Goal: Information Seeking & Learning: Learn about a topic

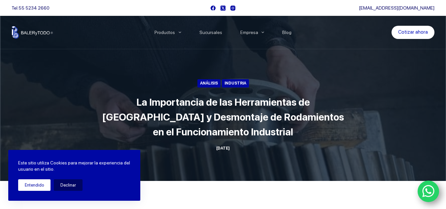
click at [35, 183] on button "Entendido" at bounding box center [34, 185] width 32 height 12
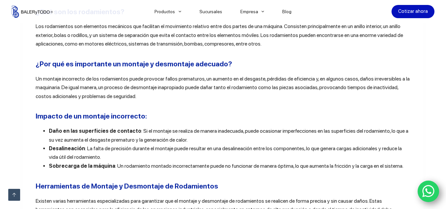
scroll to position [297, 0]
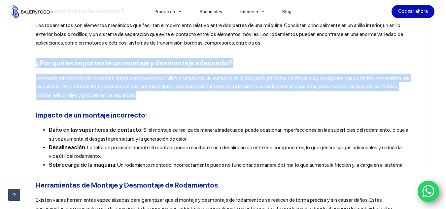
drag, startPoint x: 33, startPoint y: 53, endPoint x: 358, endPoint y: 95, distance: 328.3
copy div "¿Por qué es importante un montaje y desmontaje adecuado? Un montaje incorrecto …"
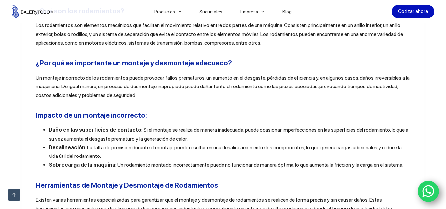
click at [96, 126] on li "Daño en las superficies de contacto : Si el montaje se realiza de manera inadec…" at bounding box center [230, 134] width 362 height 17
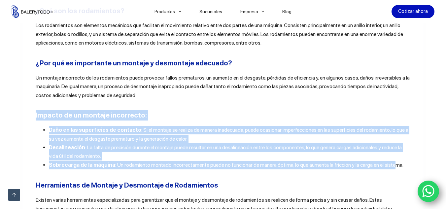
drag, startPoint x: 45, startPoint y: 104, endPoint x: 349, endPoint y: 156, distance: 308.3
drag, startPoint x: 404, startPoint y: 154, endPoint x: 28, endPoint y: 104, distance: 379.5
copy div "Impacto de un montaje incorrecto: Daño en las superficies de contacto : Si el m…"
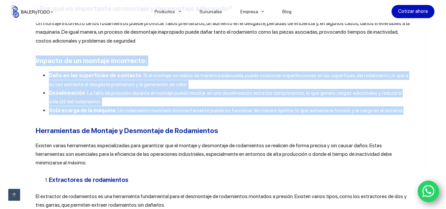
scroll to position [363, 0]
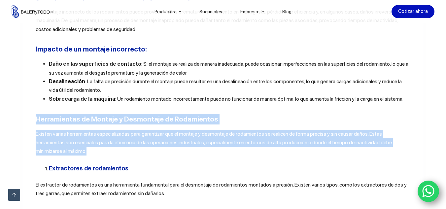
drag, startPoint x: 32, startPoint y: 110, endPoint x: 349, endPoint y: 136, distance: 317.4
copy div "Herramientas de Montaje y Desmontaje de Rodamientos Existen varias herramientas…"
click at [49, 164] on li "Extractores de rodamientos" at bounding box center [230, 168] width 362 height 9
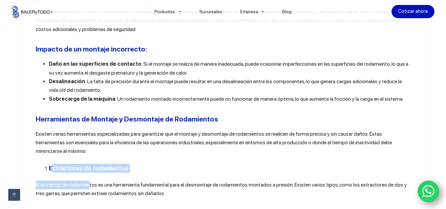
drag, startPoint x: 43, startPoint y: 151, endPoint x: 57, endPoint y: 155, distance: 14.4
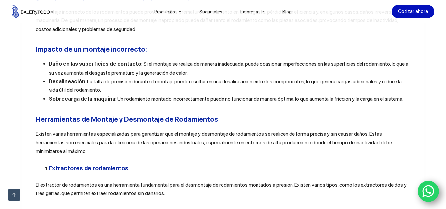
click at [36, 164] on ol "Extractores de rodamientos" at bounding box center [223, 168] width 375 height 9
drag, startPoint x: 41, startPoint y: 151, endPoint x: 55, endPoint y: 150, distance: 14.2
click at [62, 164] on ol "Extractores de rodamientos" at bounding box center [223, 168] width 375 height 9
click at [49, 164] on li "Extractores de rodamientos" at bounding box center [230, 168] width 362 height 9
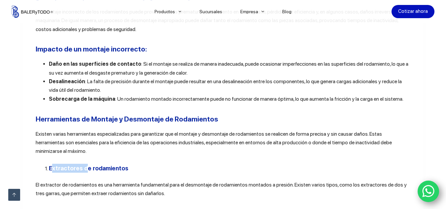
drag, startPoint x: 42, startPoint y: 150, endPoint x: 41, endPoint y: 160, distance: 9.7
click at [49, 164] on li "Extractores de rodamientos" at bounding box center [230, 168] width 362 height 9
drag, startPoint x: 24, startPoint y: 161, endPoint x: 29, endPoint y: 157, distance: 5.4
click at [41, 164] on ol "Extractores de rodamientos" at bounding box center [223, 168] width 375 height 9
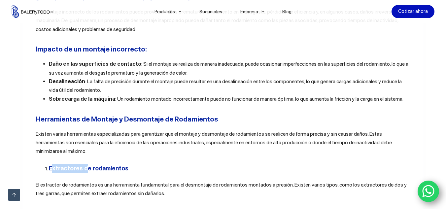
click at [41, 164] on ol "Extractores de rodamientos" at bounding box center [223, 168] width 375 height 9
click at [37, 164] on ol "Extractores de rodamientos" at bounding box center [223, 168] width 375 height 9
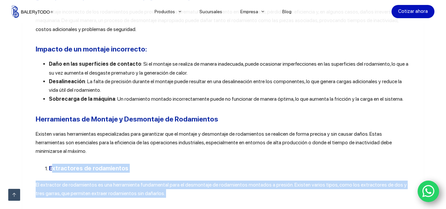
drag, startPoint x: 34, startPoint y: 151, endPoint x: 99, endPoint y: 160, distance: 65.6
click at [63, 164] on h3 "Extractores de rodamientos" at bounding box center [230, 168] width 362 height 9
drag, startPoint x: 35, startPoint y: 147, endPoint x: 167, endPoint y: 168, distance: 133.3
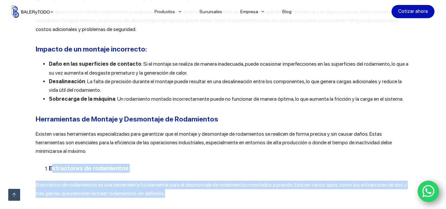
copy div "Extractores de rodamientos El extractor de rodamientos es una herramienta funda…"
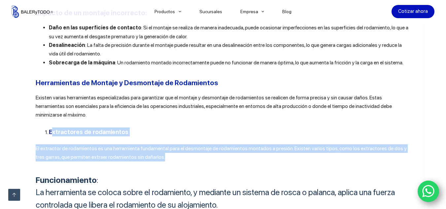
scroll to position [462, 0]
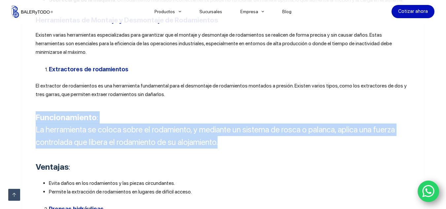
drag, startPoint x: 35, startPoint y: 96, endPoint x: 227, endPoint y: 126, distance: 194.6
click at [227, 126] on h4 "Funcionamiento : La herramienta se coloca sobre el rodamiento, y mediante un si…" at bounding box center [223, 129] width 375 height 37
copy h4 "Funcionamiento : La herramienta se coloca sobre el rodamiento, y mediante un si…"
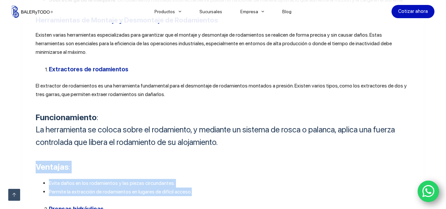
drag, startPoint x: 31, startPoint y: 149, endPoint x: 159, endPoint y: 181, distance: 131.9
copy div "Ventajas : Evita daños en los rodamientos y las piezas circundantes. Permite la…"
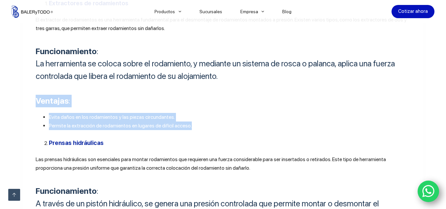
scroll to position [594, 0]
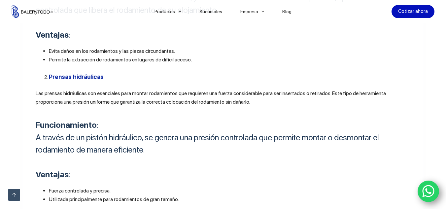
click at [54, 73] on b "Prensas hidráulicas" at bounding box center [76, 76] width 55 height 7
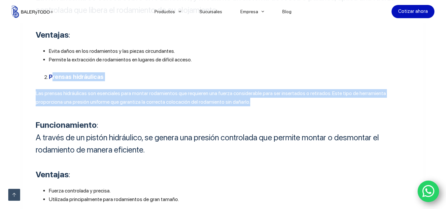
drag, startPoint x: 46, startPoint y: 58, endPoint x: 230, endPoint y: 84, distance: 185.9
drag, startPoint x: 214, startPoint y: 89, endPoint x: 234, endPoint y: 86, distance: 20.0
copy div "Prensas hidráulicas Las prensas hidráulicas son esenciales para montar rodamien…"
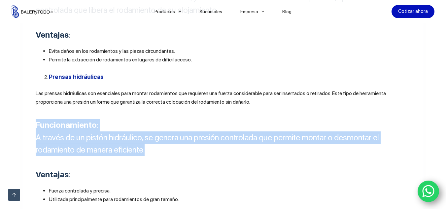
drag, startPoint x: 35, startPoint y: 105, endPoint x: 284, endPoint y: 133, distance: 250.7
click at [284, 133] on h4 "Funcionamiento : A través de un pistón hidráulico, se genera una presión contro…" at bounding box center [223, 137] width 375 height 37
copy h4 "Funcionamiento : A través de un pistón hidráulico, se genera una presión contro…"
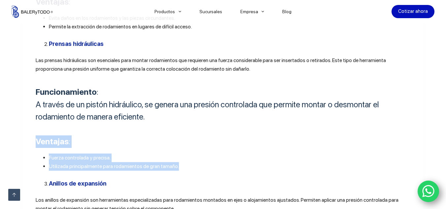
drag, startPoint x: 31, startPoint y: 120, endPoint x: 176, endPoint y: 149, distance: 148.4
copy div "Ventajas : Fuerza controlada y precisa. Utilizada principalmente para rodamient…"
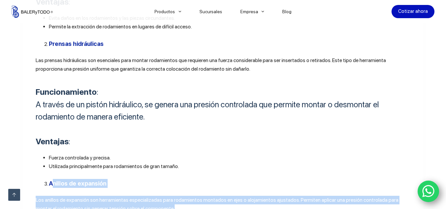
drag, startPoint x: 48, startPoint y: 166, endPoint x: 231, endPoint y: 191, distance: 184.2
copy div "Anillos de expansión Los anillos de expansión son herramientas especializadas p…"
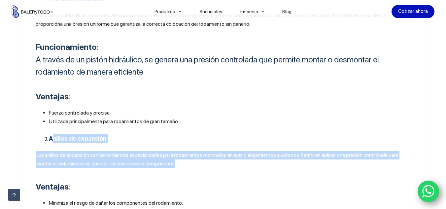
scroll to position [693, 0]
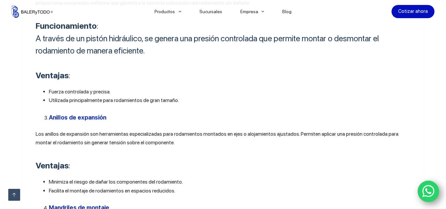
click at [144, 138] on div "Los rodamientos son componentes esenciales en una amplia variedad de máquinas y…" at bounding box center [223, 149] width 375 height 1187
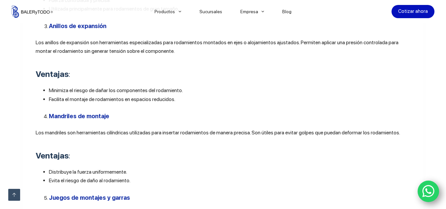
scroll to position [792, 0]
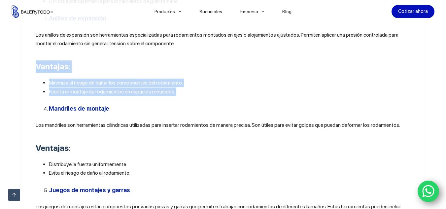
drag, startPoint x: 33, startPoint y: 48, endPoint x: 177, endPoint y: 80, distance: 147.0
click at [171, 80] on div "Los rodamientos son componentes esenciales en una amplia variedad de máquinas y…" at bounding box center [223, 50] width 375 height 1187
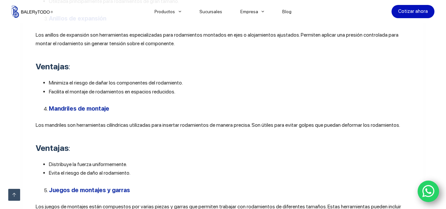
click at [112, 122] on span "Los mandriles son herramientas cilíndricas utilizadas para insertar rodamientos…" at bounding box center [218, 125] width 364 height 6
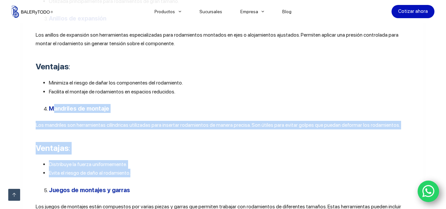
drag, startPoint x: 42, startPoint y: 90, endPoint x: 118, endPoint y: 145, distance: 93.8
click at [129, 152] on div "Los rodamientos son componentes esenciales en una amplia variedad de máquinas y…" at bounding box center [223, 50] width 375 height 1187
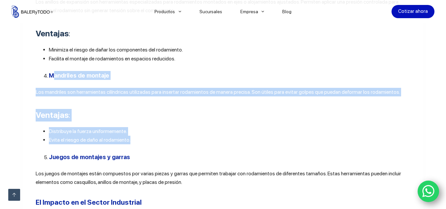
scroll to position [858, 0]
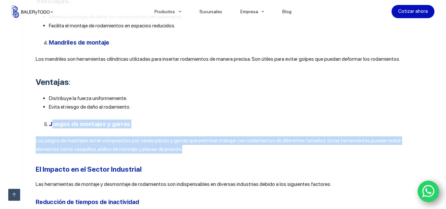
drag, startPoint x: 50, startPoint y: 104, endPoint x: 200, endPoint y: 130, distance: 152.6
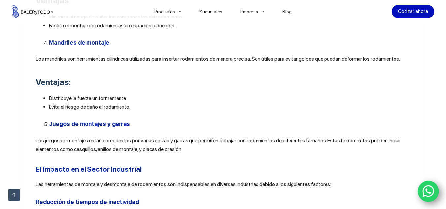
click at [190, 164] on h2 "El Impacto en el Sector Industrial" at bounding box center [223, 169] width 375 height 11
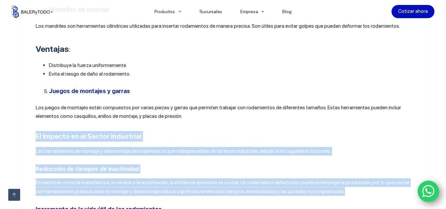
drag, startPoint x: 29, startPoint y: 117, endPoint x: 349, endPoint y: 176, distance: 325.3
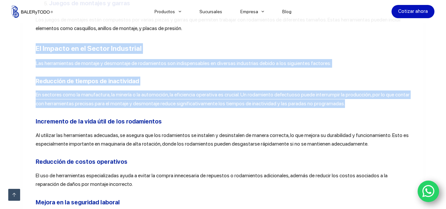
scroll to position [990, 0]
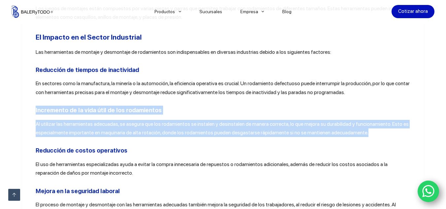
drag, startPoint x: 32, startPoint y: 91, endPoint x: 368, endPoint y: 115, distance: 337.0
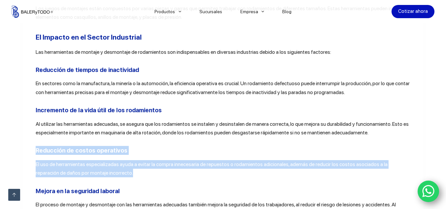
drag, startPoint x: 40, startPoint y: 136, endPoint x: 229, endPoint y: 156, distance: 190.8
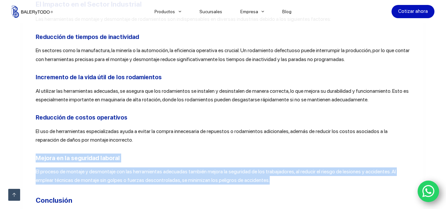
drag, startPoint x: 28, startPoint y: 135, endPoint x: 242, endPoint y: 161, distance: 215.0
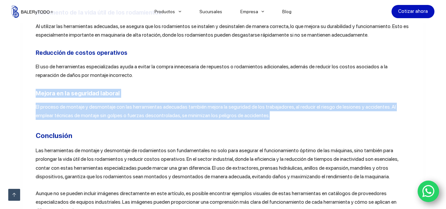
scroll to position [1089, 0]
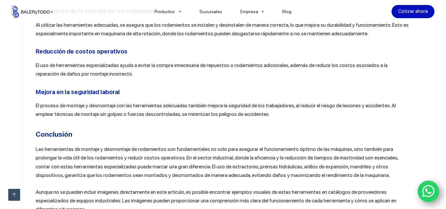
drag, startPoint x: 37, startPoint y: 113, endPoint x: 29, endPoint y: 116, distance: 8.0
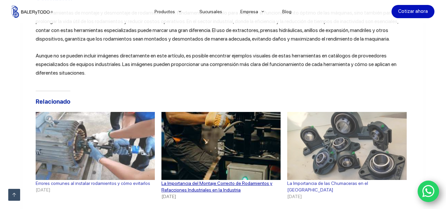
scroll to position [1155, 0]
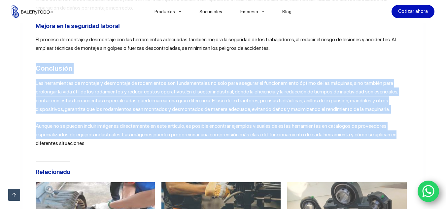
drag, startPoint x: 33, startPoint y: 48, endPoint x: 375, endPoint y: 115, distance: 349.0
drag, startPoint x: 83, startPoint y: 123, endPoint x: 40, endPoint y: 87, distance: 56.0
click at [63, 122] on p "Aunque no se pueden incluir imágenes directamente en este artículo, es posible …" at bounding box center [223, 135] width 375 height 26
click at [40, 87] on p "Las herramientas de montaje y desmontaje de rodamientos son fundamentales no so…" at bounding box center [223, 96] width 375 height 35
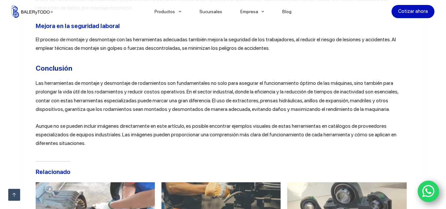
click at [38, 64] on b "Conclusión" at bounding box center [54, 68] width 37 height 8
click at [84, 63] on h2 "Conclusión" at bounding box center [223, 68] width 375 height 11
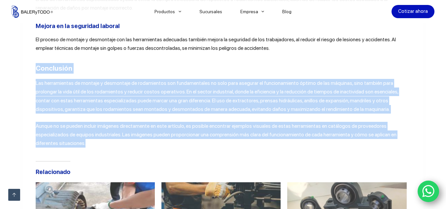
drag, startPoint x: 33, startPoint y: 48, endPoint x: 302, endPoint y: 130, distance: 281.8
click at [53, 64] on b "Conclusión" at bounding box center [54, 68] width 37 height 8
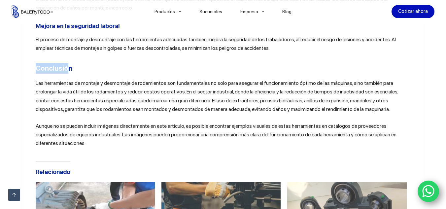
drag, startPoint x: 33, startPoint y: 53, endPoint x: 65, endPoint y: 53, distance: 32.0
click at [65, 64] on b "Conclusión" at bounding box center [54, 68] width 37 height 8
